Goal: Find specific page/section: Find specific page/section

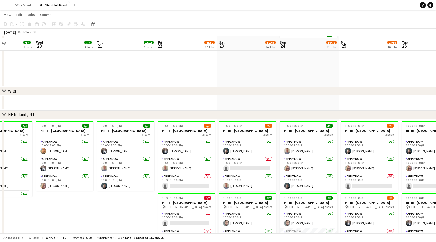
scroll to position [1502, 0]
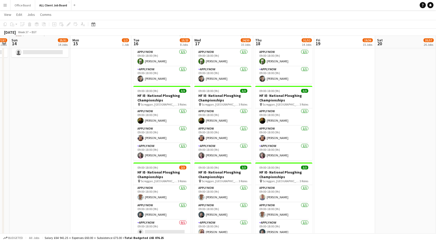
scroll to position [1689, 0]
